Goal: Transaction & Acquisition: Purchase product/service

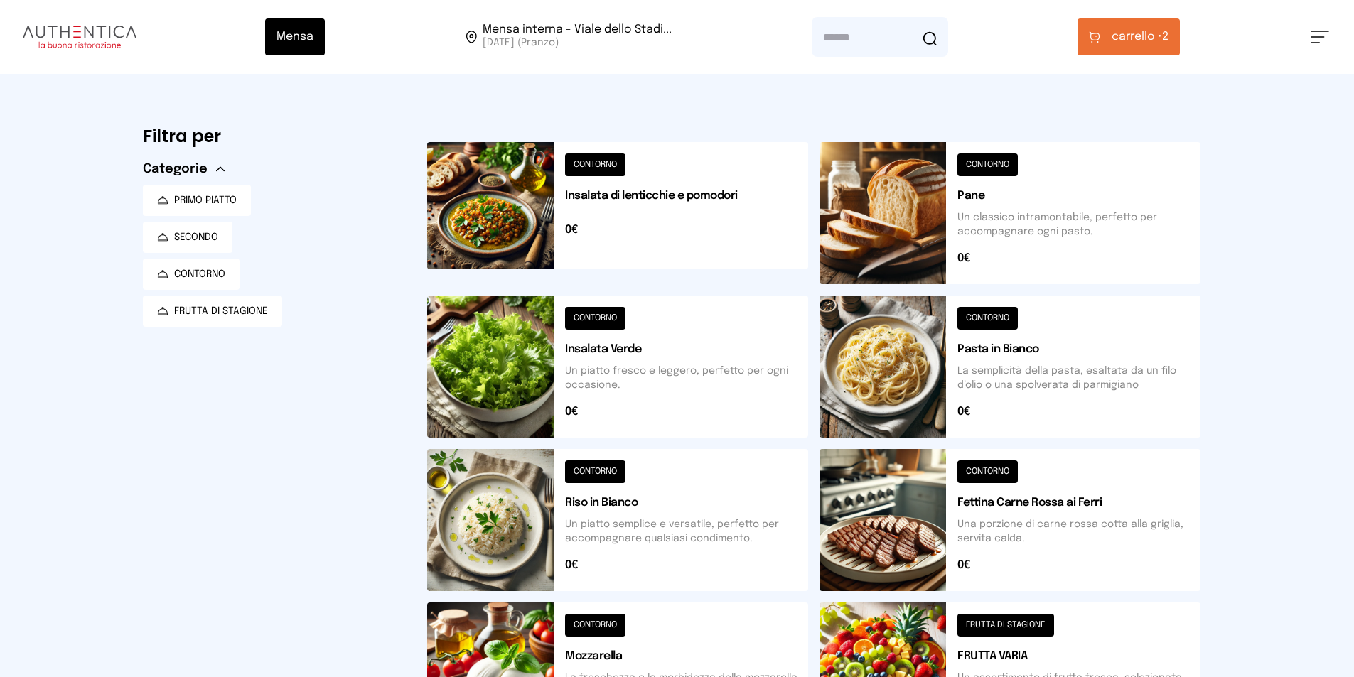
click at [600, 221] on button at bounding box center [617, 213] width 381 height 142
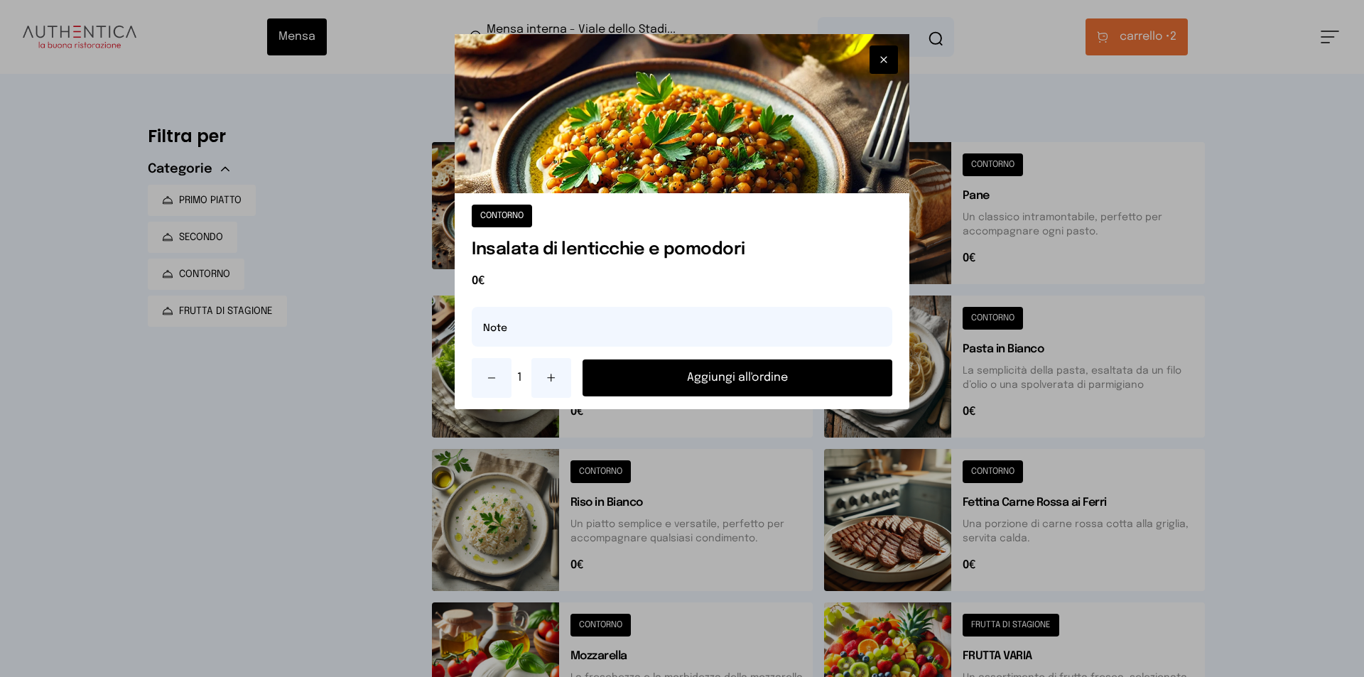
click at [627, 357] on div "CONTORNO Insalata di lenticchie e pomodori 0€ Note 1 Aggiungi all'ordine" at bounding box center [682, 301] width 455 height 216
click at [662, 369] on button "Aggiungi all'ordine" at bounding box center [738, 378] width 310 height 37
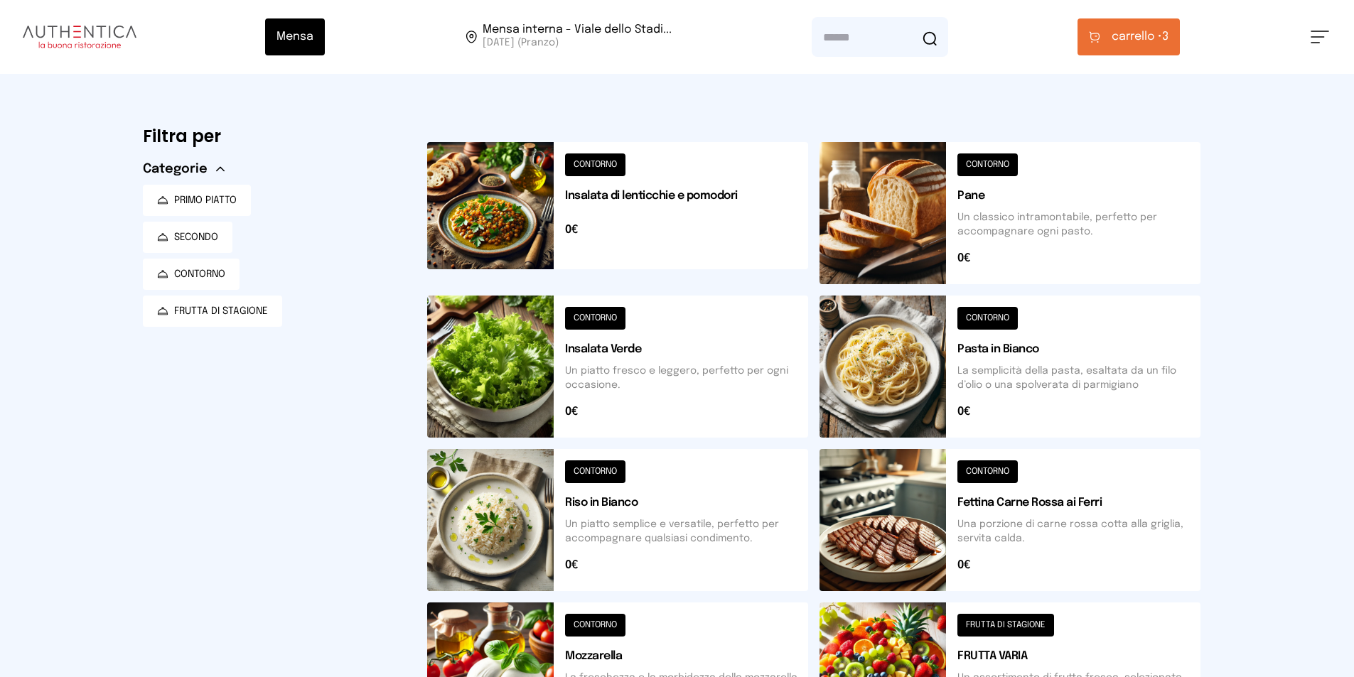
click at [1103, 26] on button "carrello • 3" at bounding box center [1128, 36] width 102 height 37
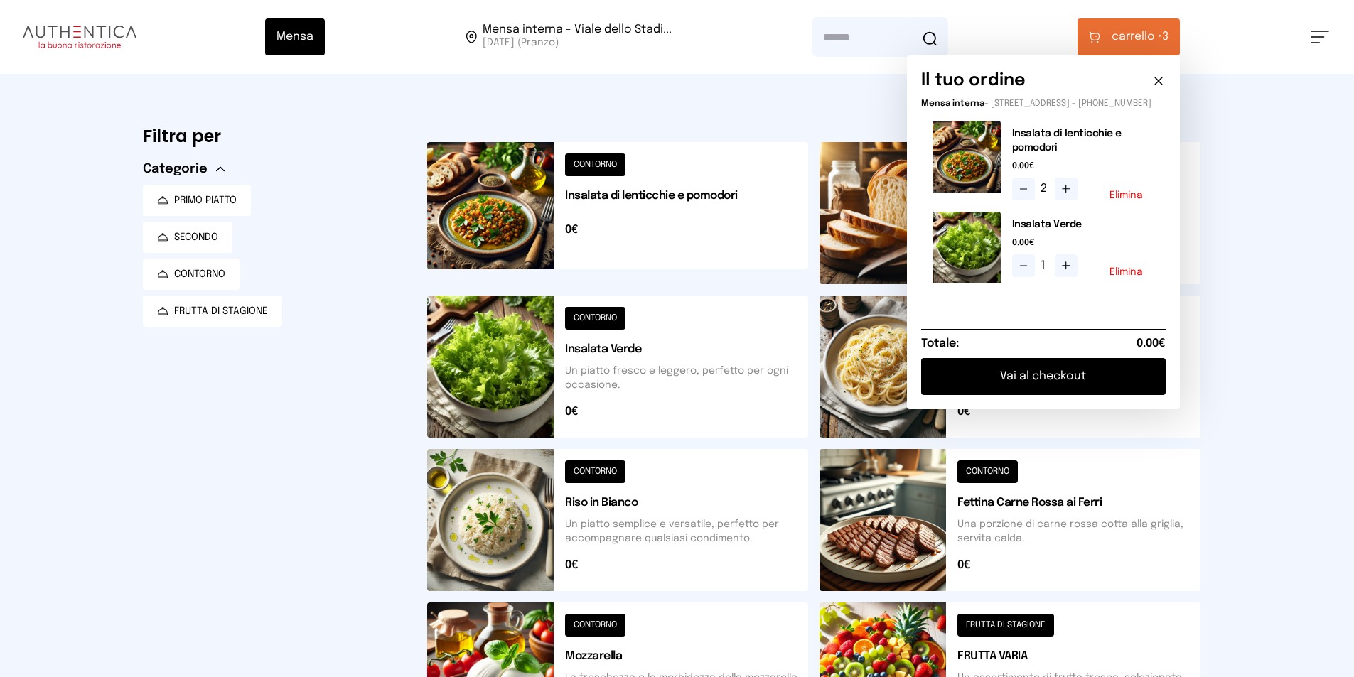
click at [1024, 190] on button at bounding box center [1023, 189] width 23 height 23
click at [1027, 271] on icon at bounding box center [1023, 265] width 11 height 11
click at [1128, 277] on button "Elimina" at bounding box center [1125, 272] width 33 height 10
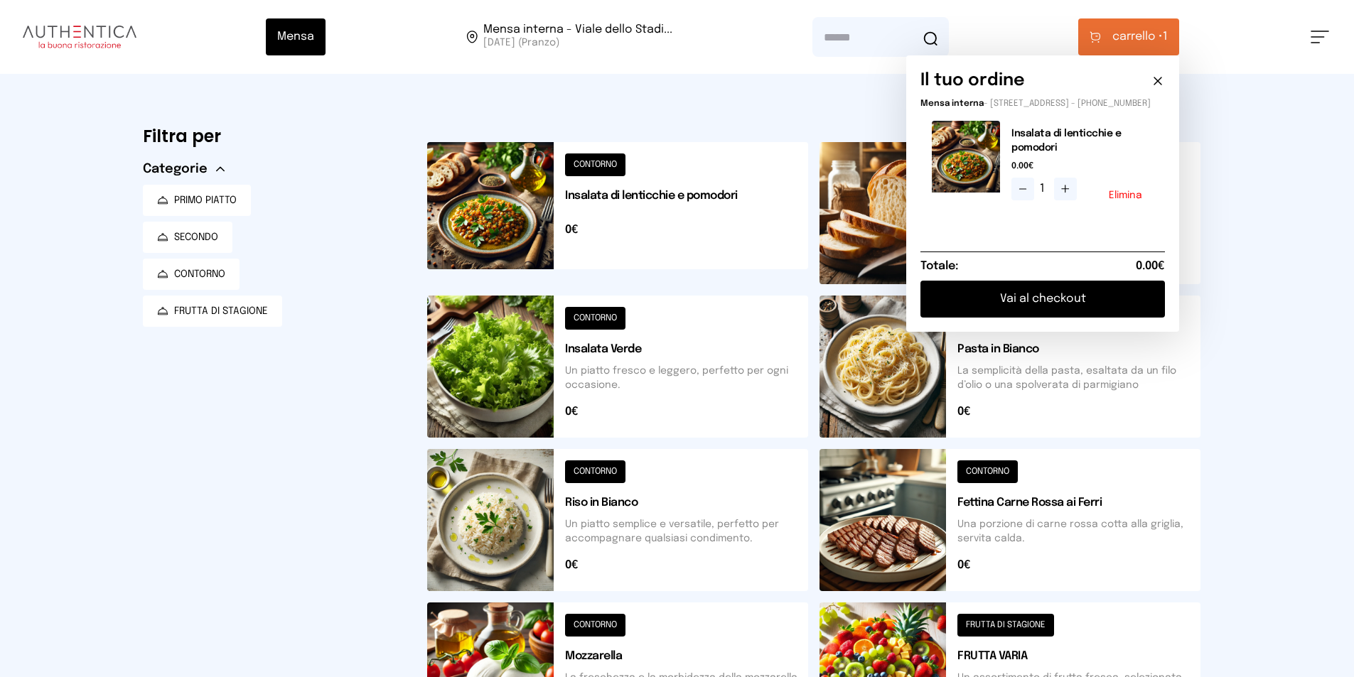
click at [614, 379] on button at bounding box center [617, 367] width 381 height 142
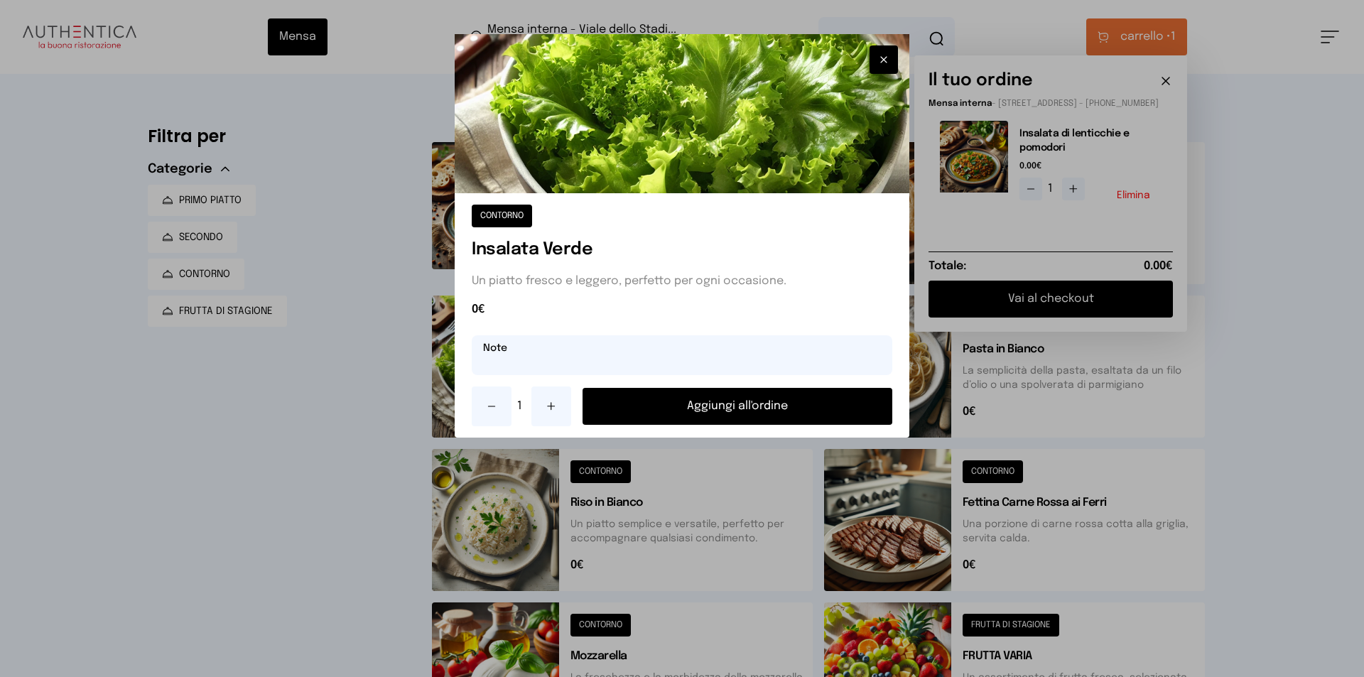
click at [616, 364] on input "text" at bounding box center [682, 355] width 421 height 40
type input "**********"
click at [699, 393] on button "Aggiungi all'ordine" at bounding box center [738, 406] width 310 height 37
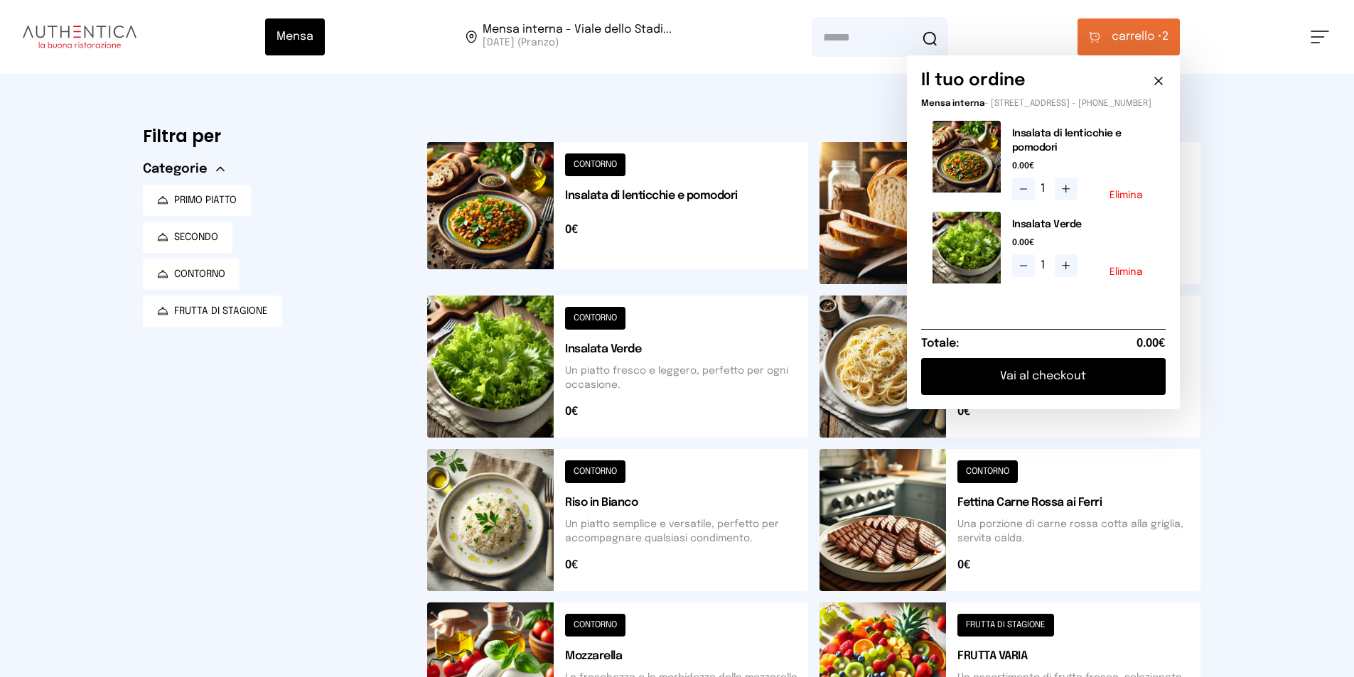
click at [1284, 411] on div "Mensa Mensa interna - Viale dello Stadi... [DATE] ([GEOGRAPHIC_DATA]) [GEOGRAPH…" at bounding box center [677, 581] width 1354 height 1162
click at [1290, 310] on div "Mensa Mensa interna - Viale dello Stadi... [DATE] ([GEOGRAPHIC_DATA]) [GEOGRAPH…" at bounding box center [677, 581] width 1354 height 1162
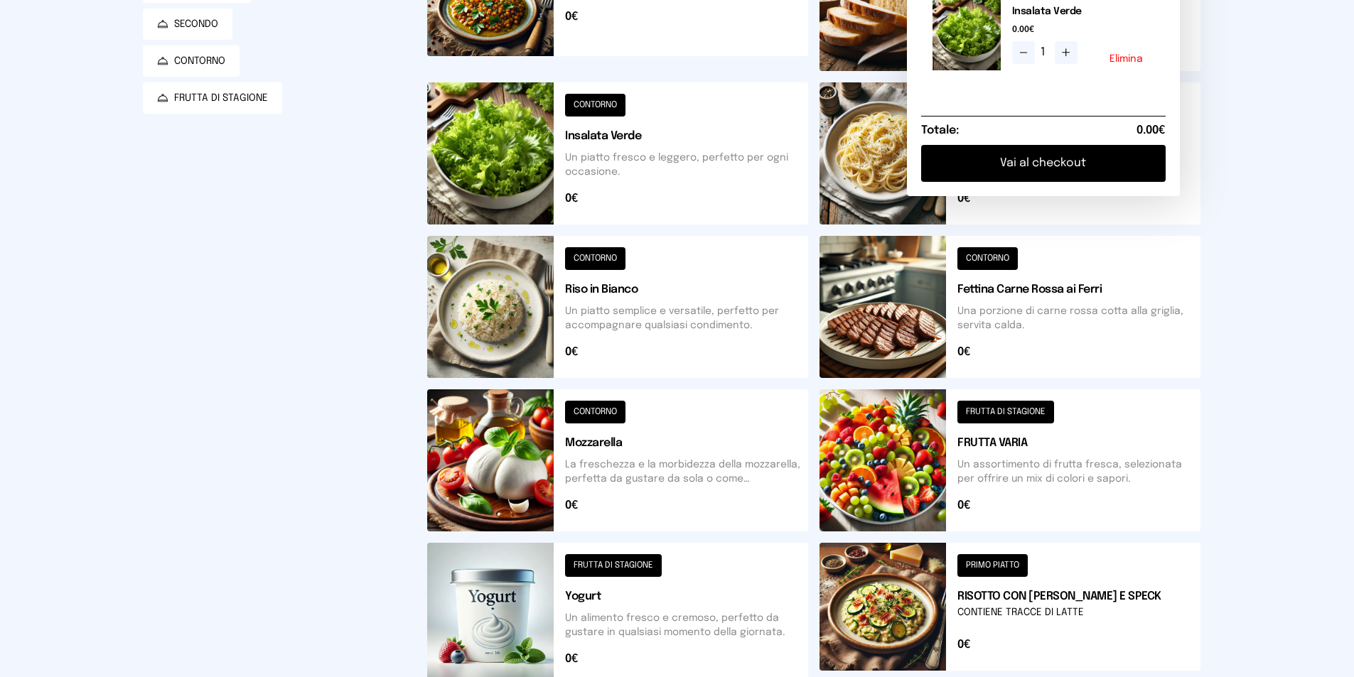
click at [932, 465] on button at bounding box center [1009, 460] width 381 height 142
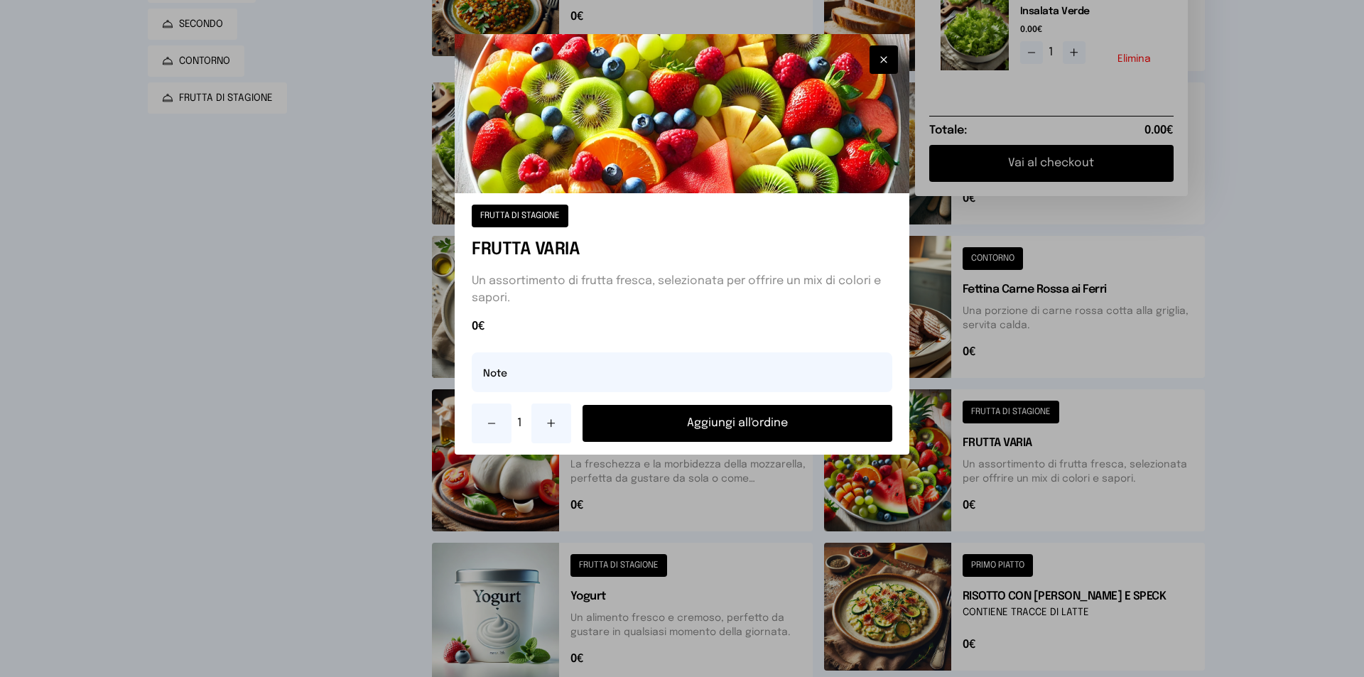
click at [535, 413] on button at bounding box center [552, 424] width 40 height 40
click at [613, 416] on button "Aggiungi all'ordine" at bounding box center [738, 423] width 310 height 37
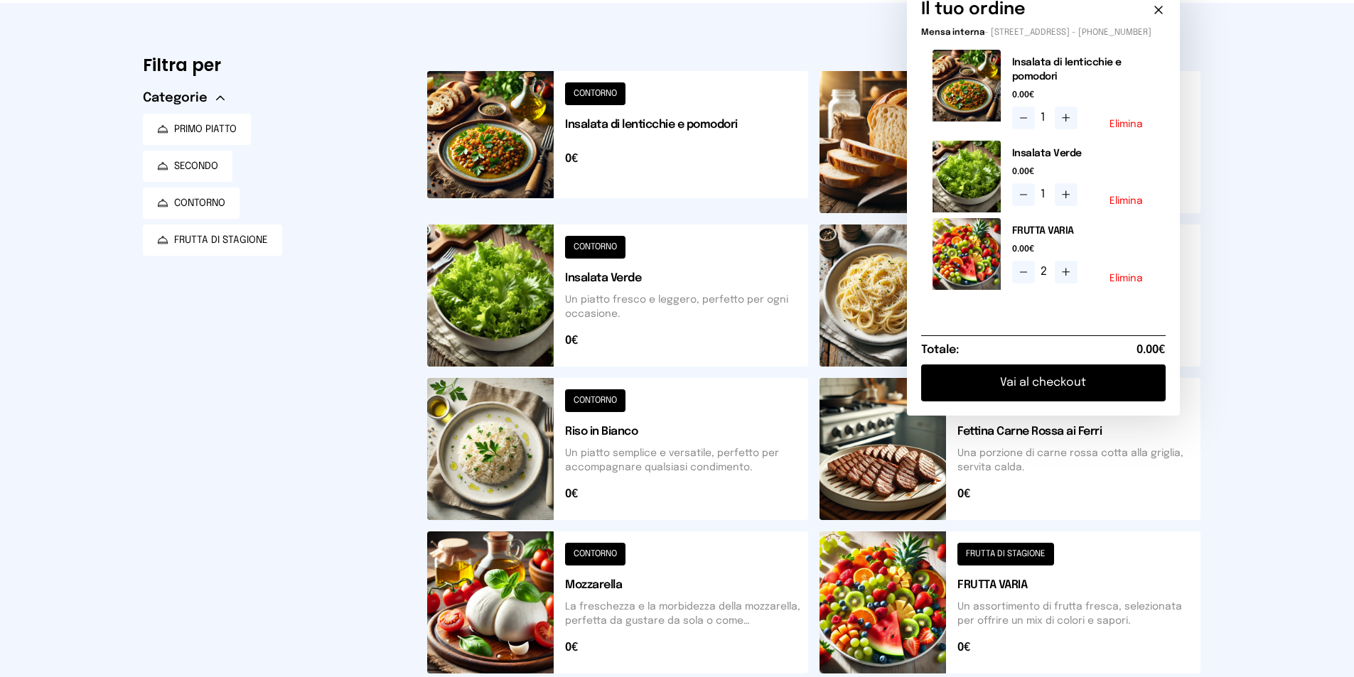
scroll to position [0, 0]
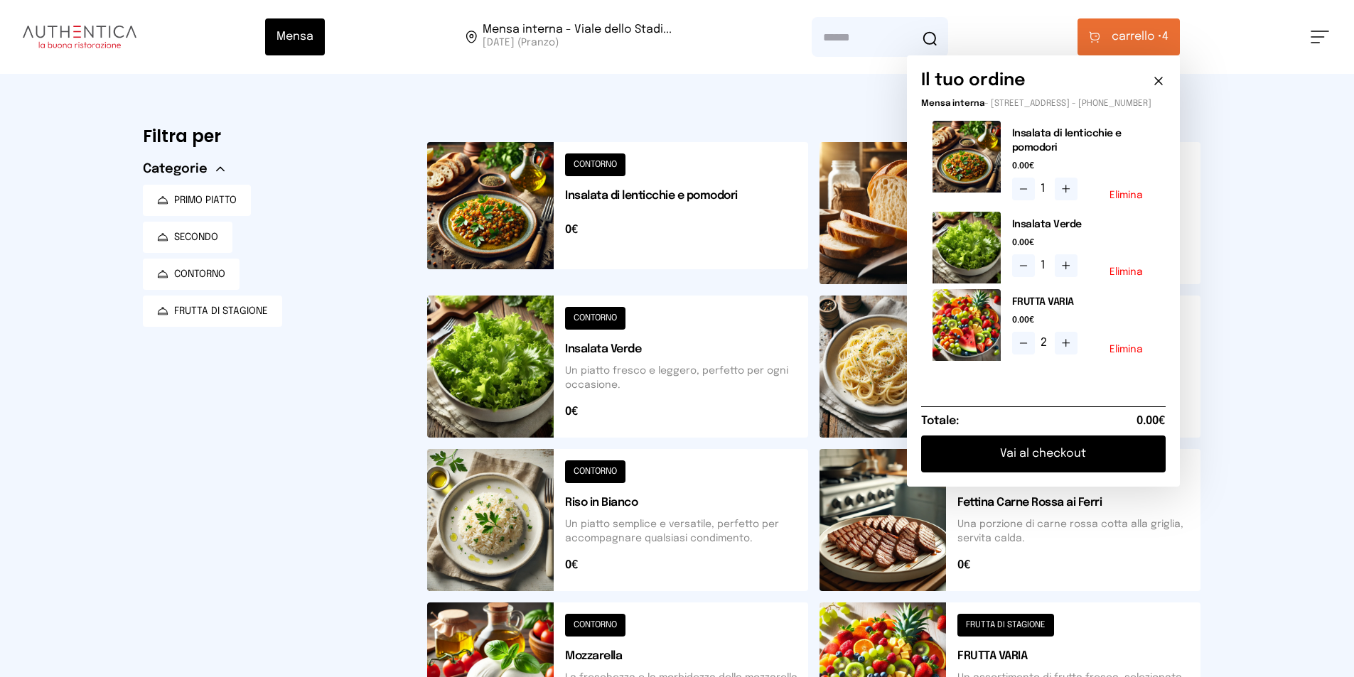
click at [1091, 455] on button "Vai al checkout" at bounding box center [1043, 454] width 244 height 37
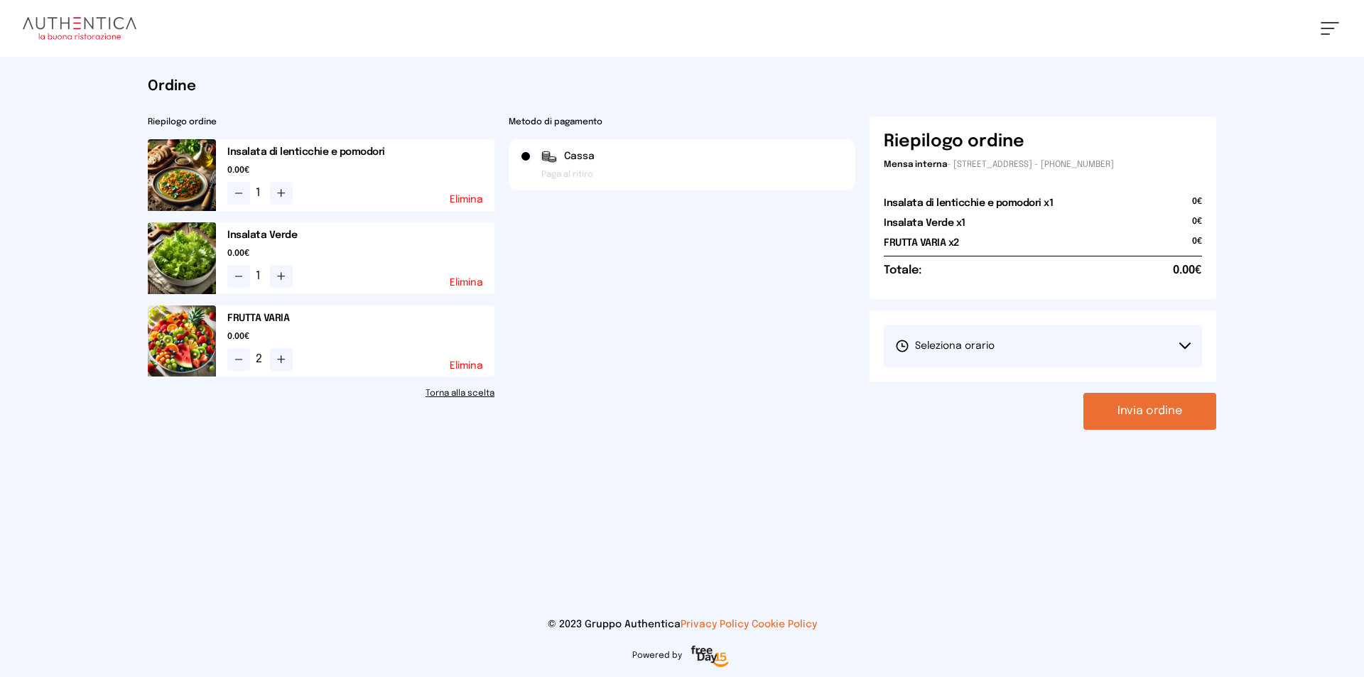
click at [1025, 350] on button "Seleziona orario" at bounding box center [1043, 346] width 318 height 43
click at [1017, 387] on li "1° Turno (13:00 - 15:00)" at bounding box center [1043, 385] width 318 height 37
click at [1137, 411] on button "Invia ordine" at bounding box center [1150, 411] width 133 height 37
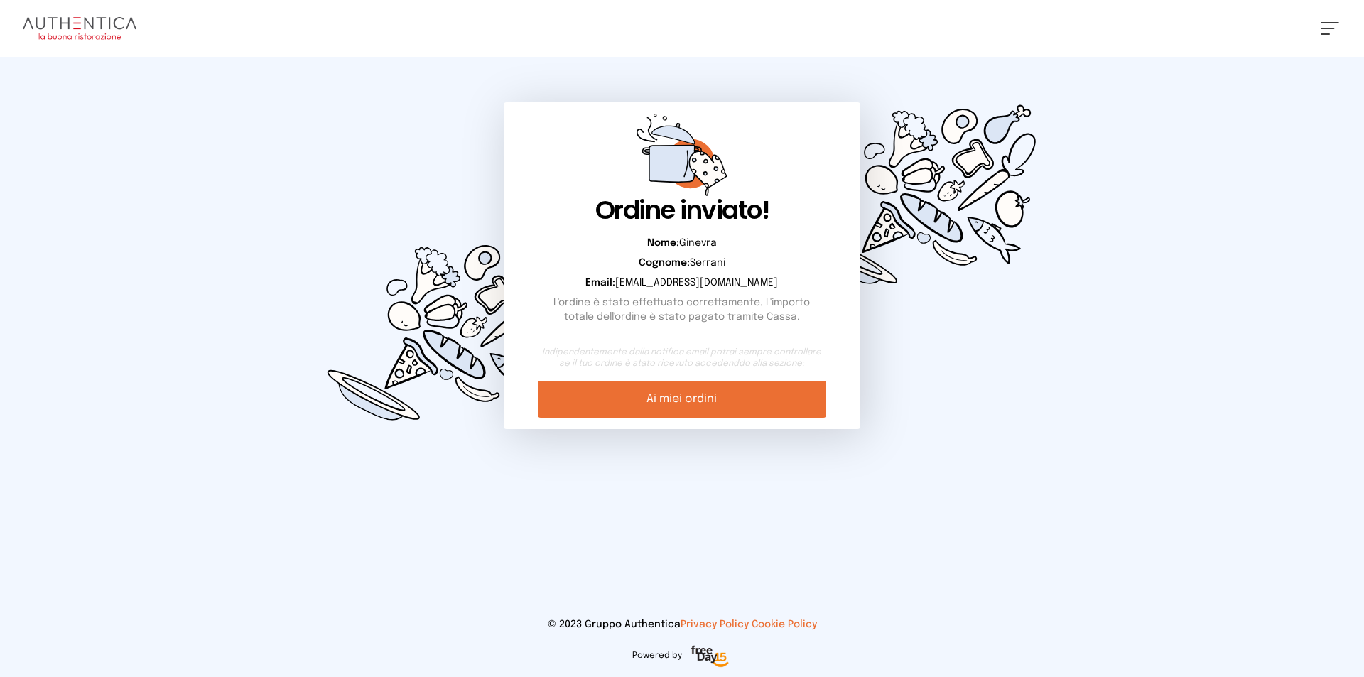
click at [56, 28] on img at bounding box center [80, 28] width 114 height 23
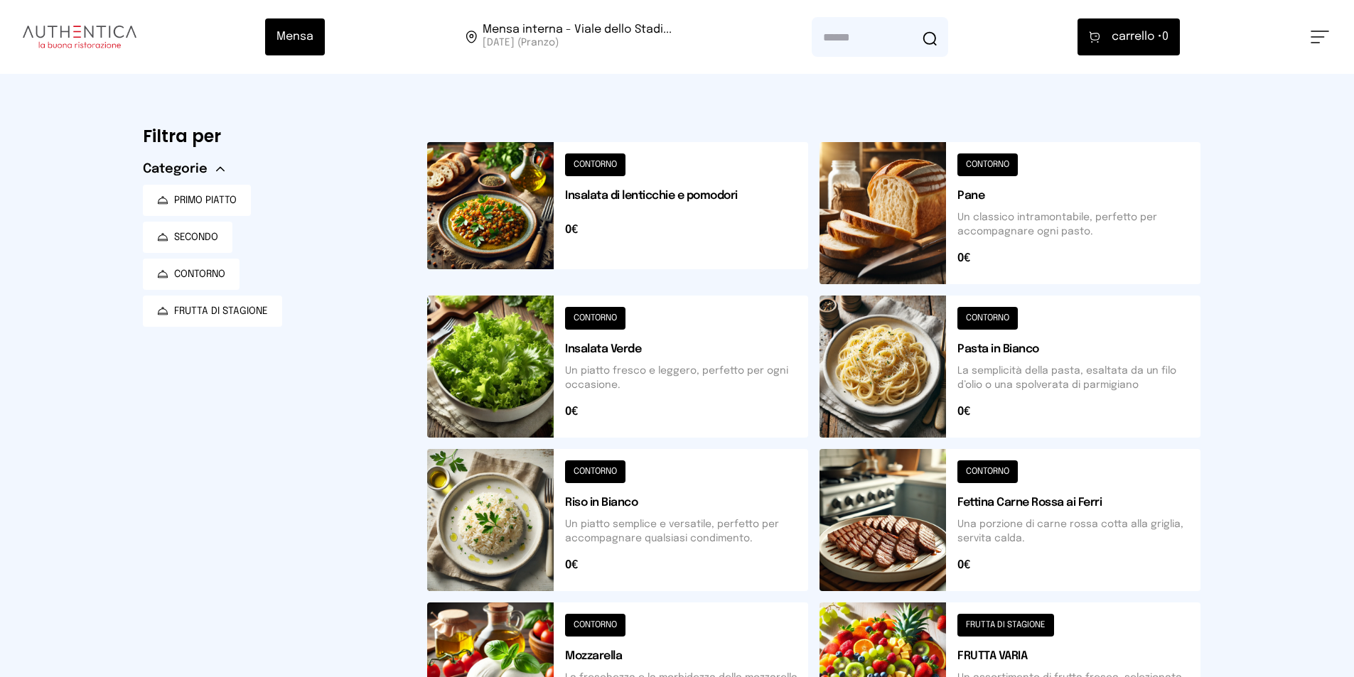
click at [537, 208] on button at bounding box center [617, 213] width 381 height 142
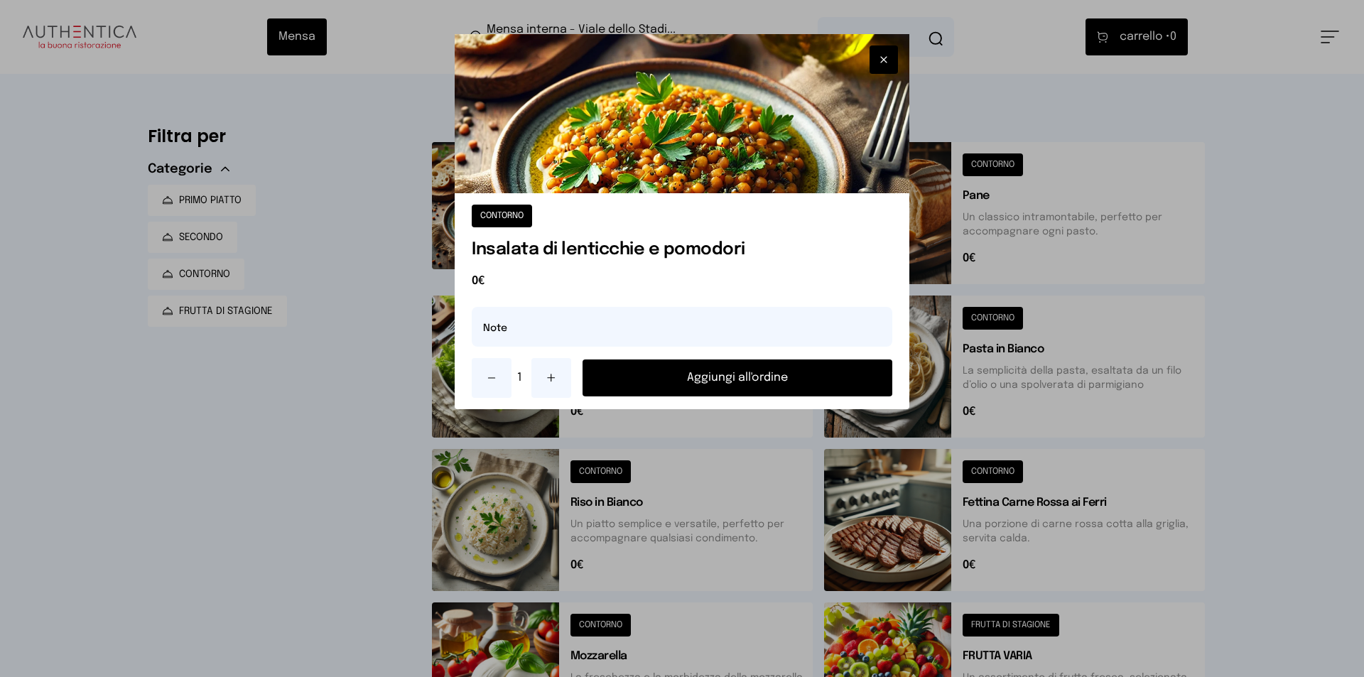
click at [718, 370] on button "Aggiungi all'ordine" at bounding box center [738, 378] width 310 height 37
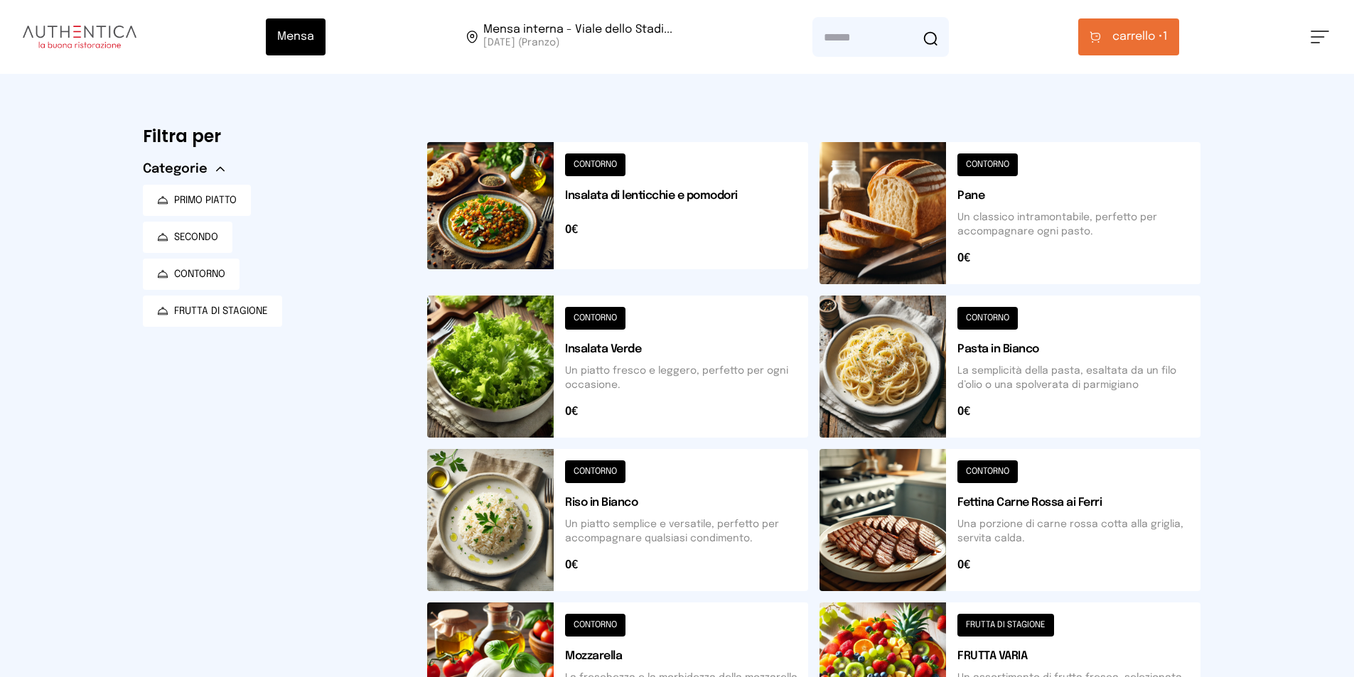
click at [1139, 37] on span "carrello •" at bounding box center [1137, 36] width 50 height 17
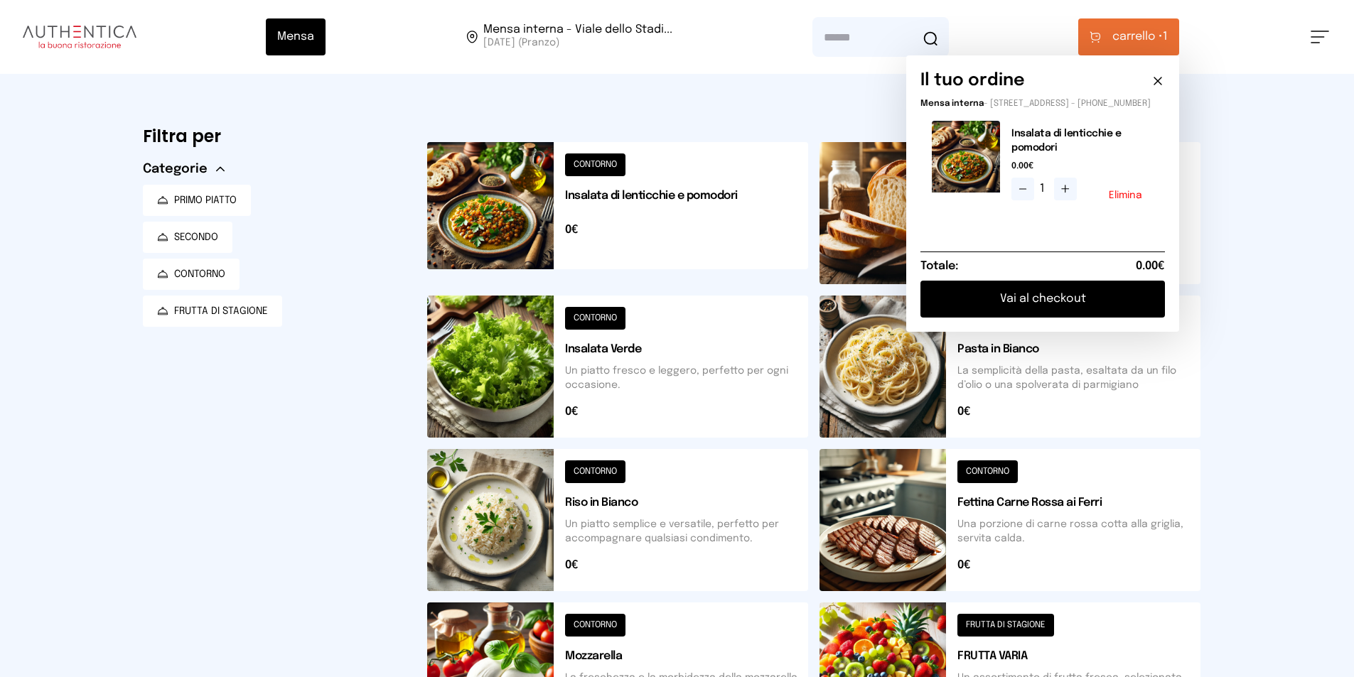
click at [1043, 313] on button "Vai al checkout" at bounding box center [1042, 299] width 244 height 37
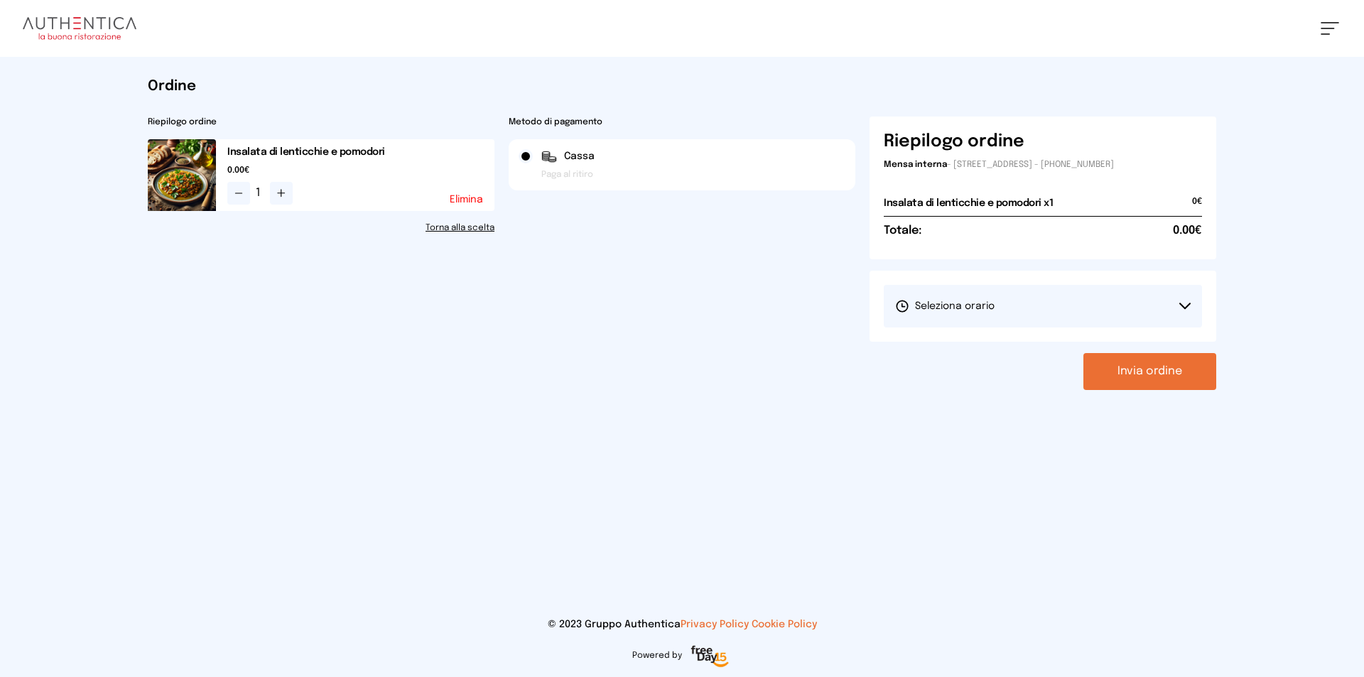
click at [1005, 314] on button "Seleziona orario" at bounding box center [1043, 306] width 318 height 43
click at [1001, 340] on li "1° Turno (13:00 - 15:00)" at bounding box center [1043, 346] width 318 height 37
click at [1143, 364] on button "Invia ordine" at bounding box center [1150, 371] width 133 height 37
